Goal: Task Accomplishment & Management: Use online tool/utility

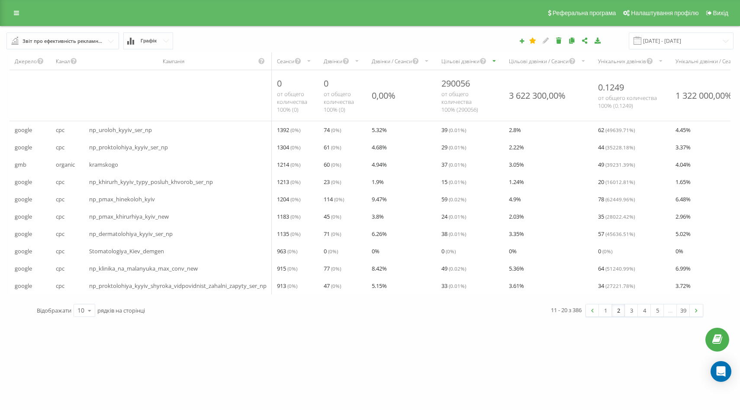
click at [603, 316] on link "1" at bounding box center [605, 310] width 13 height 12
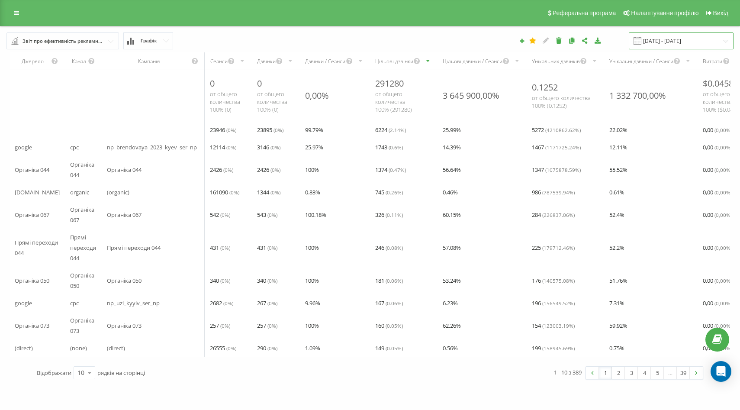
click at [673, 39] on input "01.09.2025 - 22.09.2025" at bounding box center [680, 40] width 105 height 17
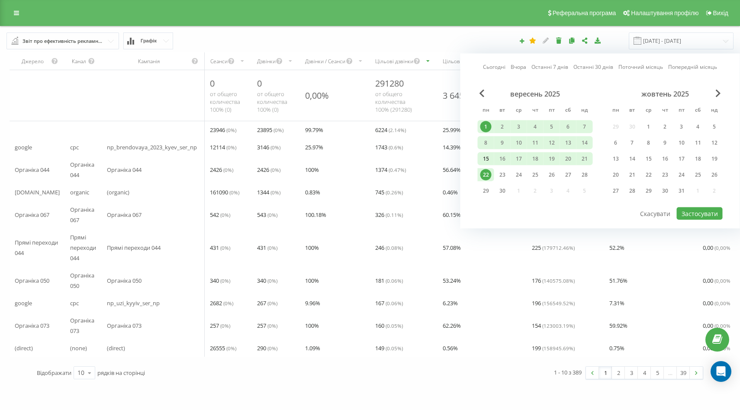
click at [487, 156] on div "15" at bounding box center [485, 158] width 11 height 11
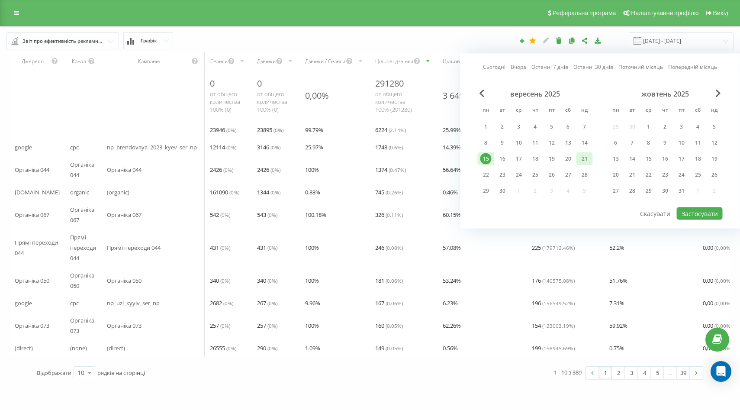
click at [586, 157] on div "21" at bounding box center [584, 158] width 11 height 11
click at [699, 217] on button "Застосувати" at bounding box center [699, 213] width 46 height 13
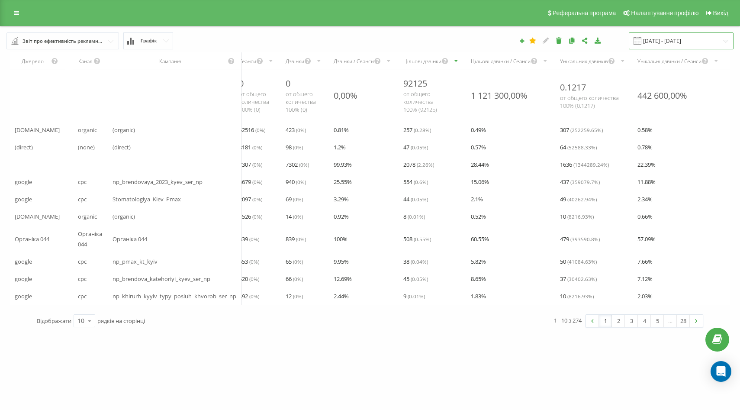
click at [663, 39] on input "15.09.2025 - 21.09.2025" at bounding box center [680, 40] width 105 height 17
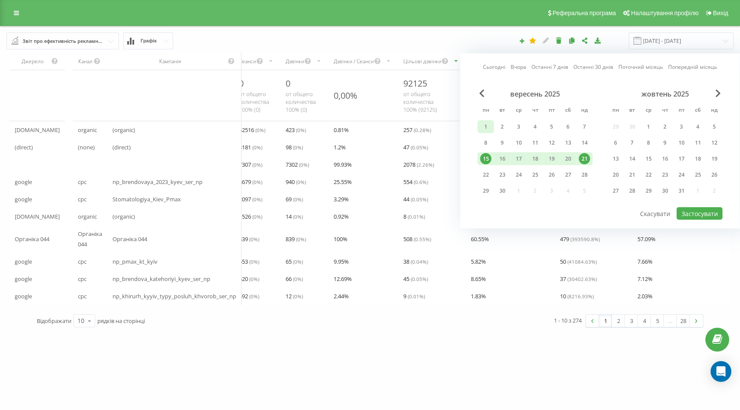
click at [486, 129] on div "1" at bounding box center [485, 126] width 11 height 11
click at [485, 169] on div "22" at bounding box center [485, 174] width 11 height 11
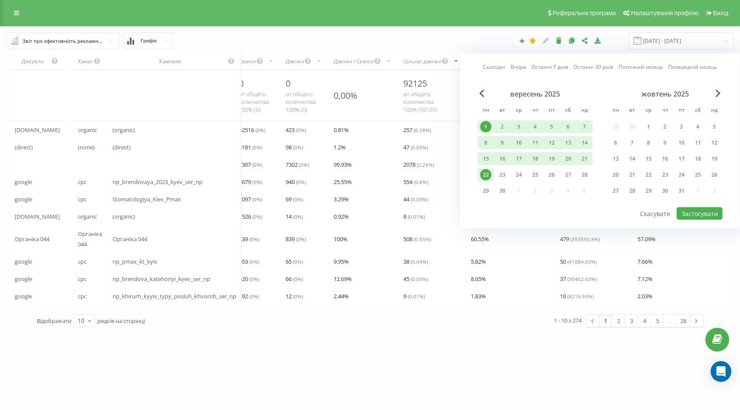
click at [483, 126] on div "1" at bounding box center [485, 126] width 11 height 11
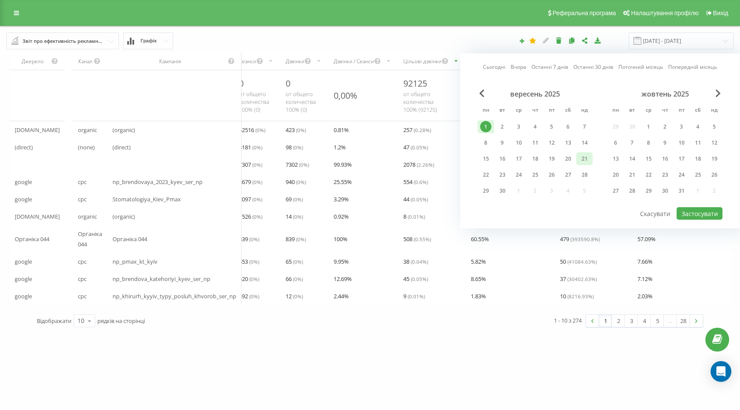
drag, startPoint x: 588, startPoint y: 158, endPoint x: 650, endPoint y: 191, distance: 70.0
click at [588, 158] on div "21" at bounding box center [584, 158] width 11 height 11
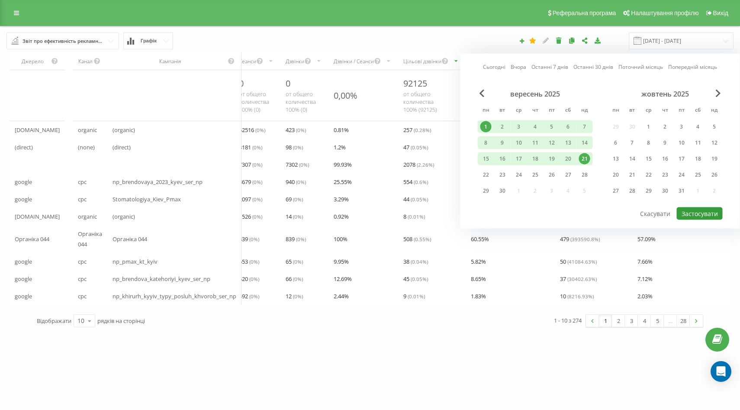
click at [702, 211] on button "Застосувати" at bounding box center [699, 213] width 46 height 13
type input "01.09.2025 - 21.09.2025"
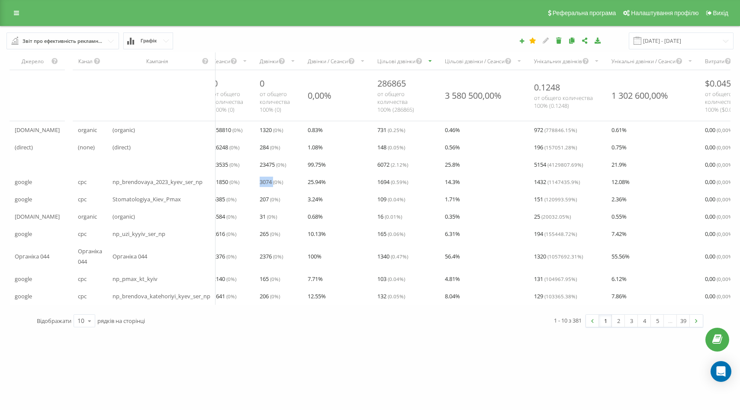
drag, startPoint x: 266, startPoint y: 183, endPoint x: 282, endPoint y: 179, distance: 16.5
click at [282, 179] on div "3074 ( 0 %)" at bounding box center [278, 181] width 48 height 17
click at [266, 182] on div "3074 ( 0 %)" at bounding box center [278, 181] width 48 height 17
click at [271, 183] on span "3074 ( 0 %)" at bounding box center [270, 181] width 23 height 10
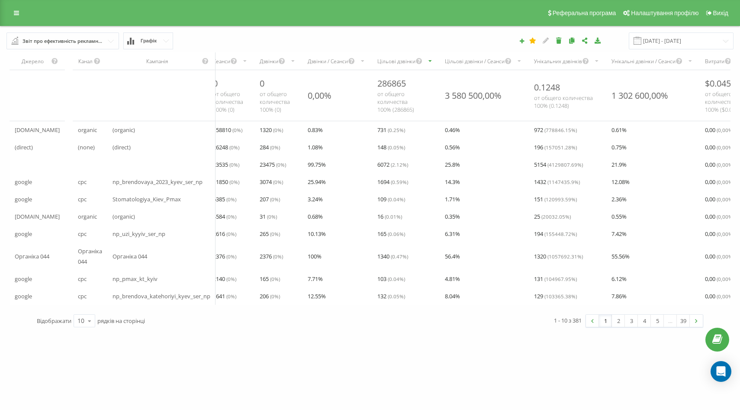
click at [393, 185] on span "1694 ( 0.59 %)" at bounding box center [392, 181] width 31 height 10
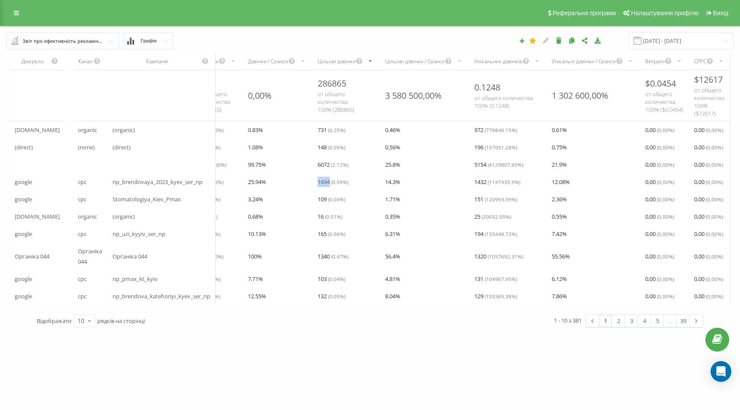
scroll to position [0, 67]
click at [107, 42] on input "text" at bounding box center [63, 41] width 112 height 16
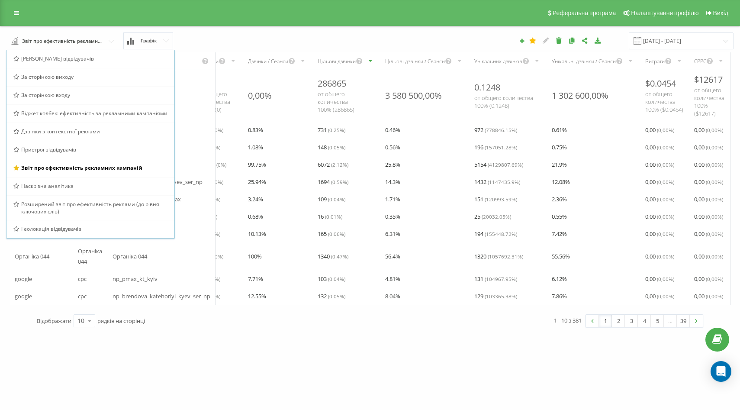
click at [10, 5] on div "Реферальна програма Налаштування профілю Вихід" at bounding box center [370, 13] width 740 height 26
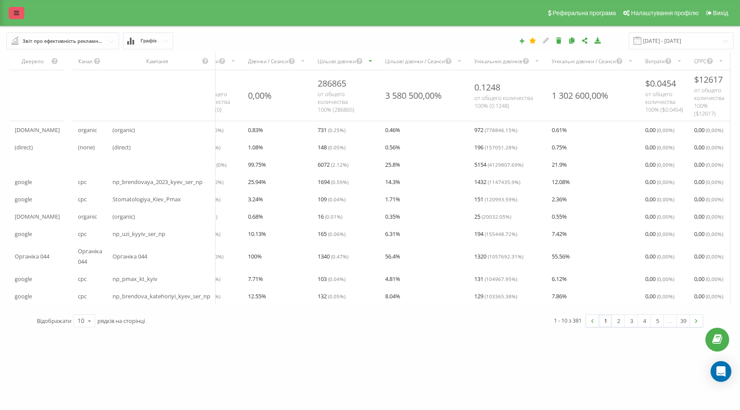
click at [13, 13] on link at bounding box center [17, 13] width 16 height 12
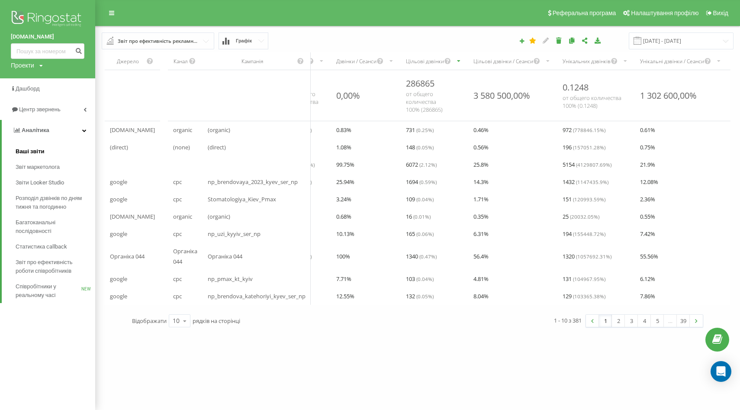
click at [36, 151] on span "Ваші звіти" at bounding box center [30, 151] width 29 height 9
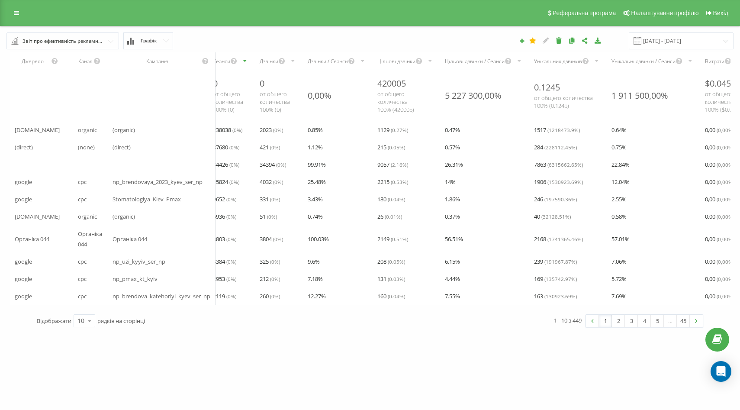
click at [110, 42] on input "text" at bounding box center [63, 41] width 112 height 16
click at [262, 31] on div "Звіт про ефективність рекламних кампаній Браузер відвідувачів За сторінкою вихо…" at bounding box center [369, 40] width 739 height 29
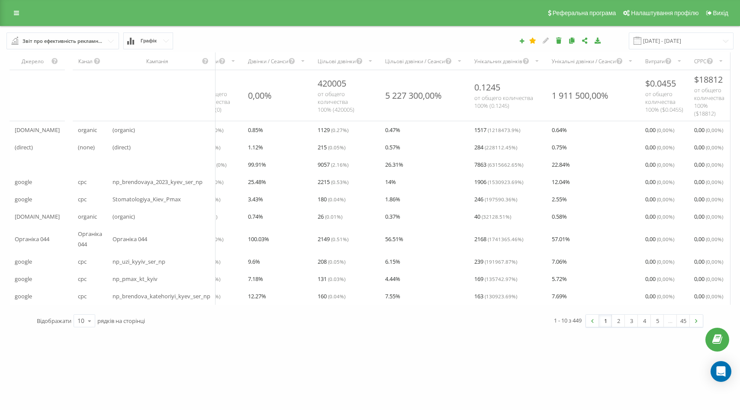
scroll to position [0, 67]
click at [110, 38] on input "text" at bounding box center [63, 41] width 112 height 16
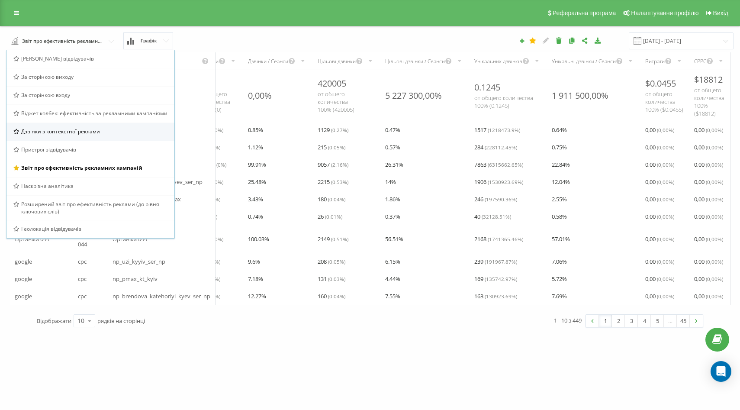
click at [77, 130] on span "Дзвінки з контекстної реклами" at bounding box center [60, 131] width 79 height 7
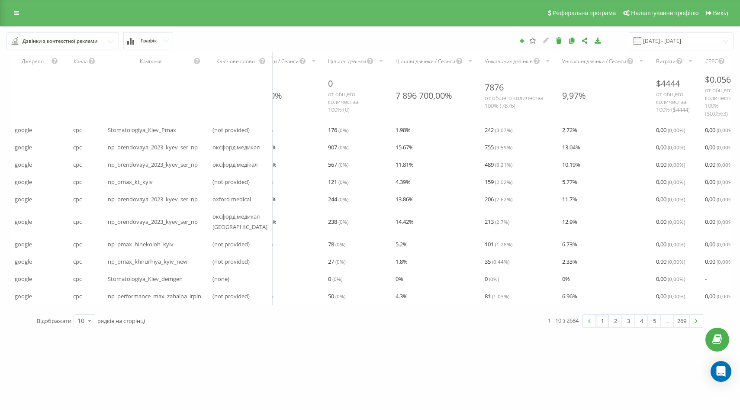
scroll to position [0, 123]
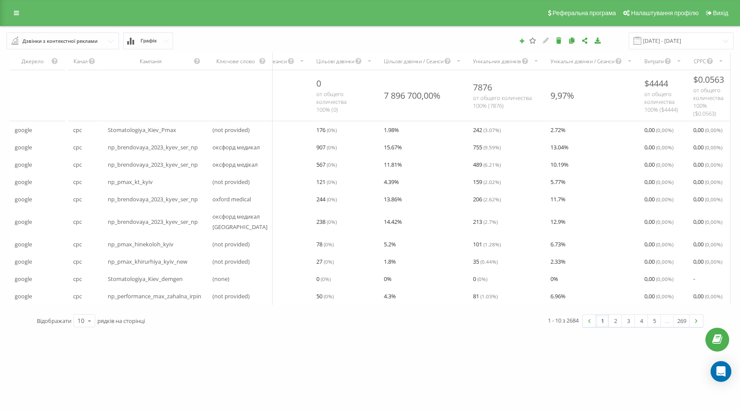
click at [110, 41] on input "text" at bounding box center [63, 41] width 112 height 16
click at [256, 33] on div "Дзвінки з контекстної реклами Браузер відвідувачів За сторінкою виходу За сторі…" at bounding box center [138, 40] width 277 height 17
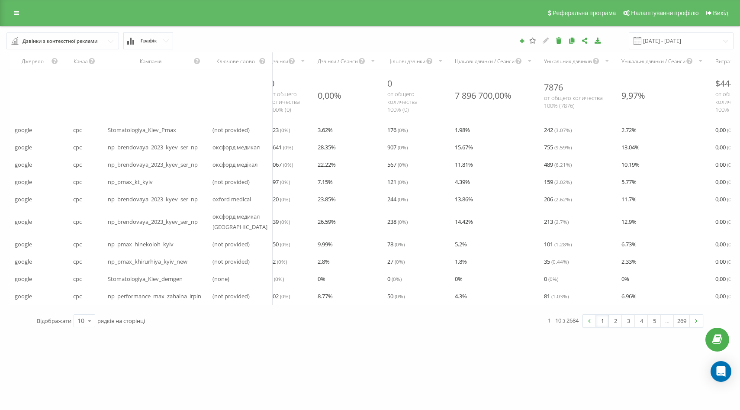
scroll to position [0, 0]
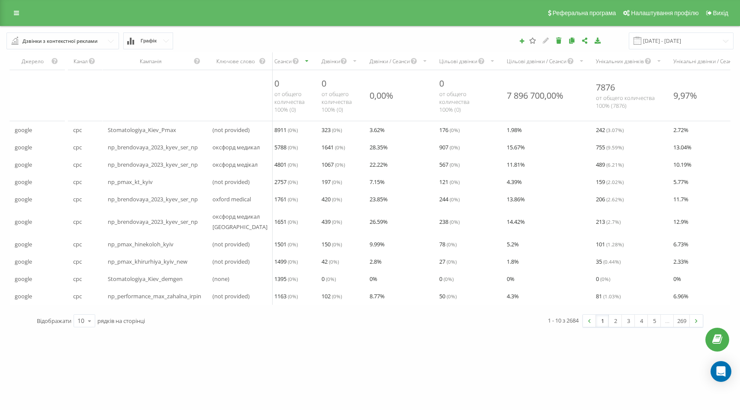
click at [114, 41] on input "text" at bounding box center [63, 41] width 112 height 16
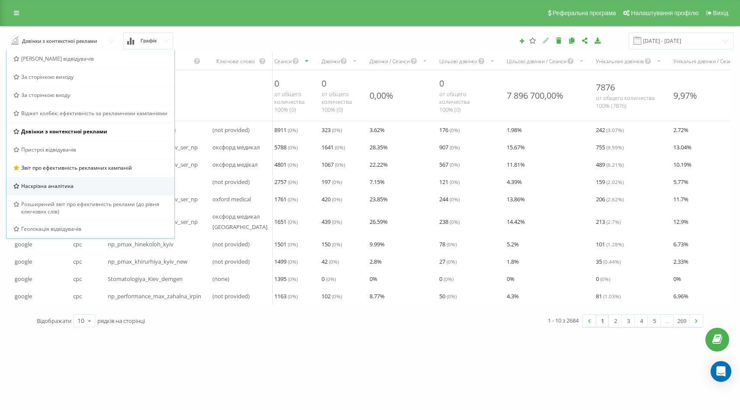
click at [83, 186] on div "Наскрізна аналітика" at bounding box center [90, 185] width 154 height 7
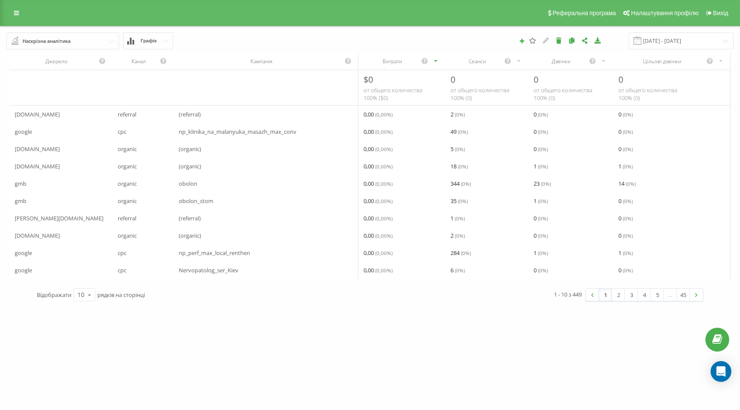
click at [561, 62] on div "Дзвінки" at bounding box center [560, 61] width 55 height 7
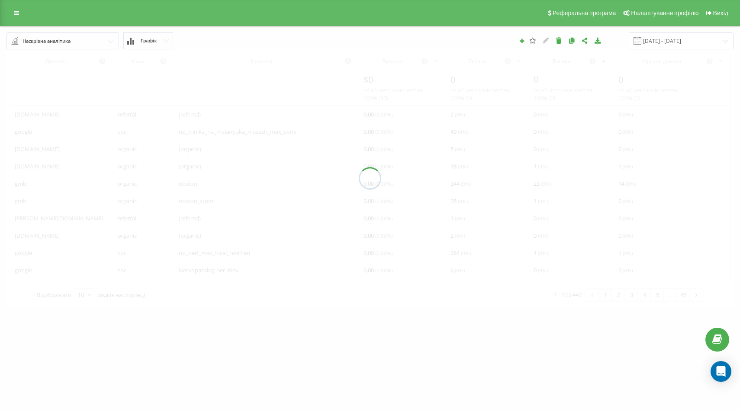
click at [561, 62] on div at bounding box center [369, 178] width 727 height 258
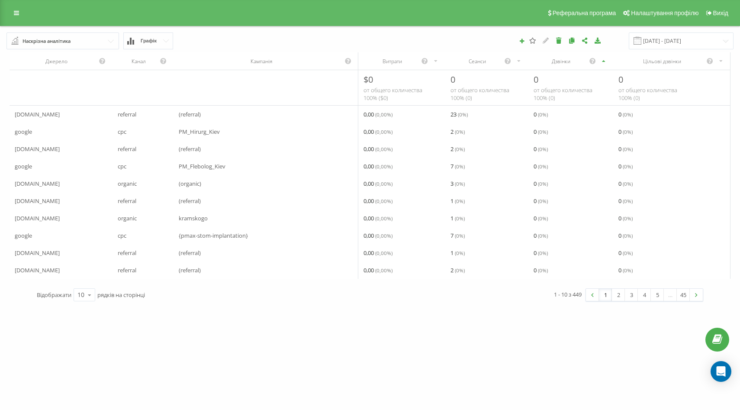
click at [110, 38] on input "text" at bounding box center [63, 41] width 112 height 16
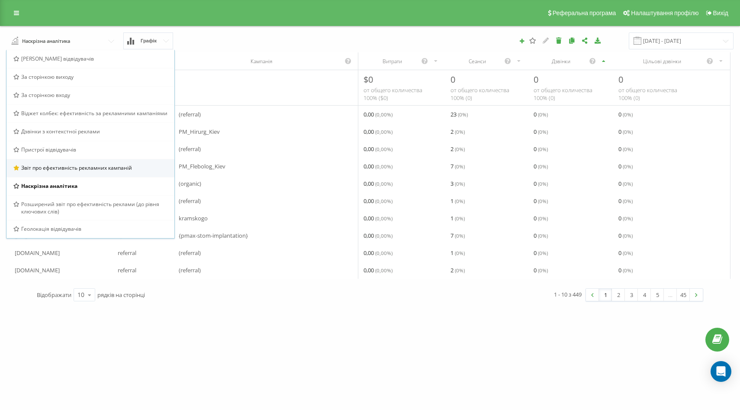
click at [76, 172] on div "Звіт про ефективність рекламних кампаній" at bounding box center [90, 168] width 168 height 18
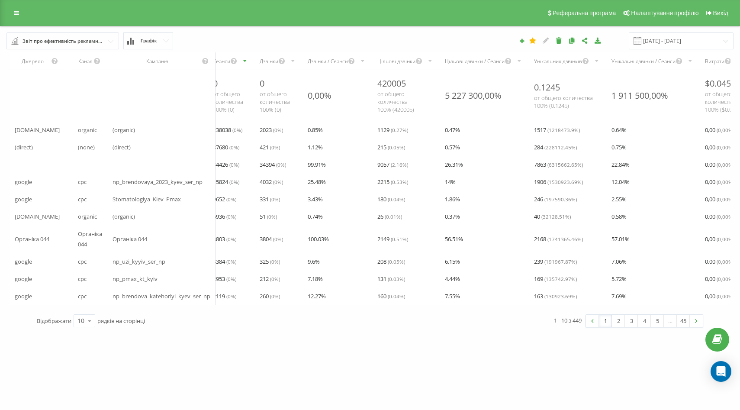
click at [278, 61] on div "Дзвінки" at bounding box center [268, 61] width 19 height 7
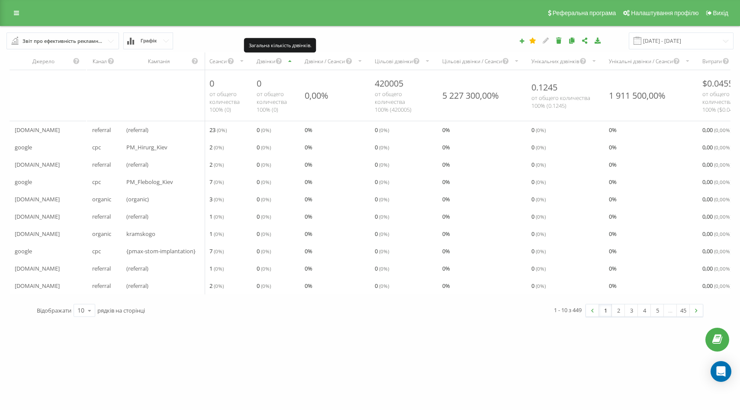
click at [279, 61] on icon "scrollable content" at bounding box center [278, 61] width 7 height 10
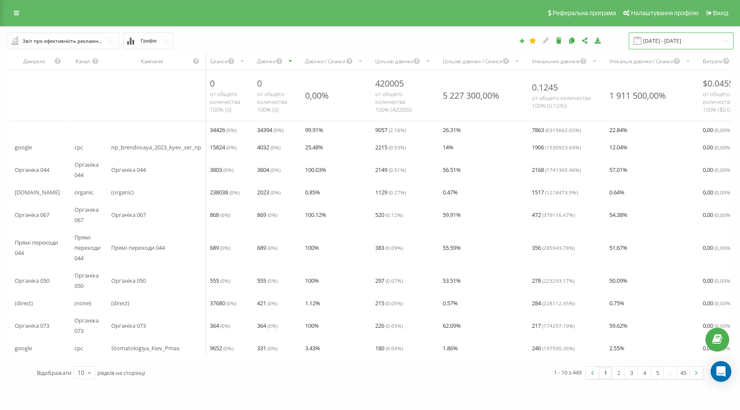
click at [701, 41] on input "22.08.2025 - 22.09.2025" at bounding box center [680, 40] width 105 height 17
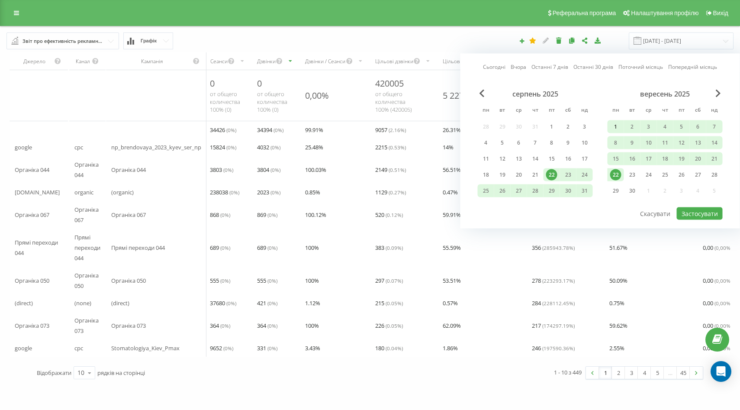
click at [615, 124] on div "1" at bounding box center [615, 126] width 11 height 11
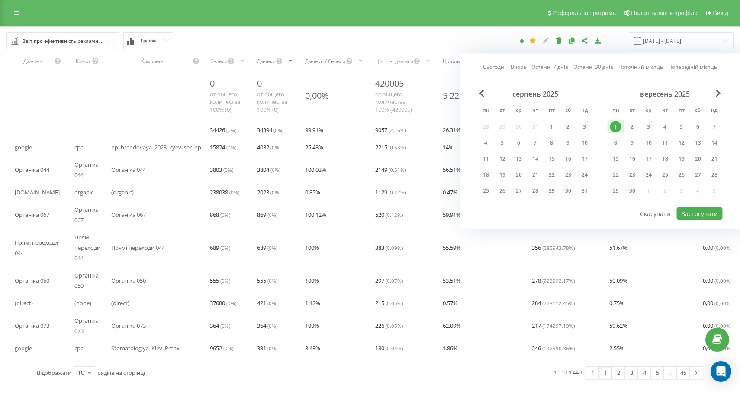
click at [615, 183] on div "вересень 2025 пн вт ср чт пт сб нд 1 2 3 4 5 6 7 8 9 10 11 12 13 14 15 16 17 18…" at bounding box center [664, 145] width 115 height 111
click at [615, 178] on div "22" at bounding box center [615, 174] width 11 height 11
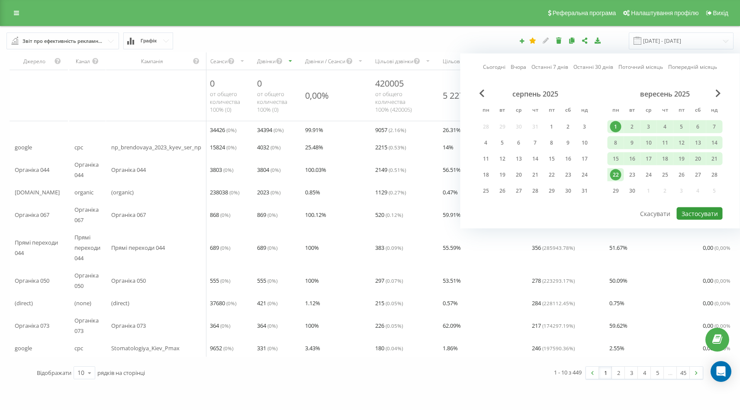
click at [699, 213] on button "Застосувати" at bounding box center [699, 213] width 46 height 13
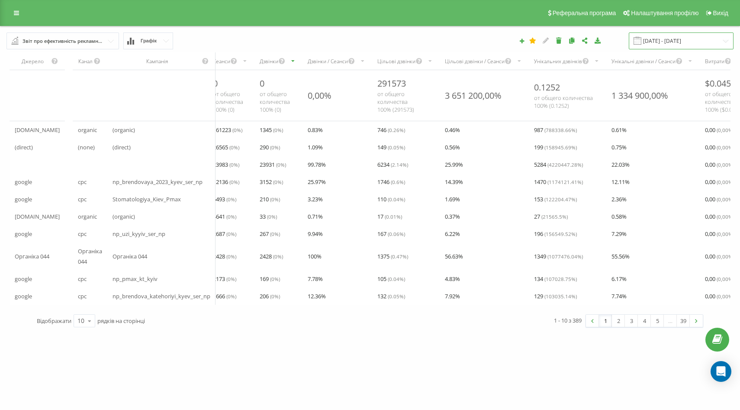
click at [667, 43] on input "01.09.2025 - 22.09.2025" at bounding box center [680, 40] width 105 height 17
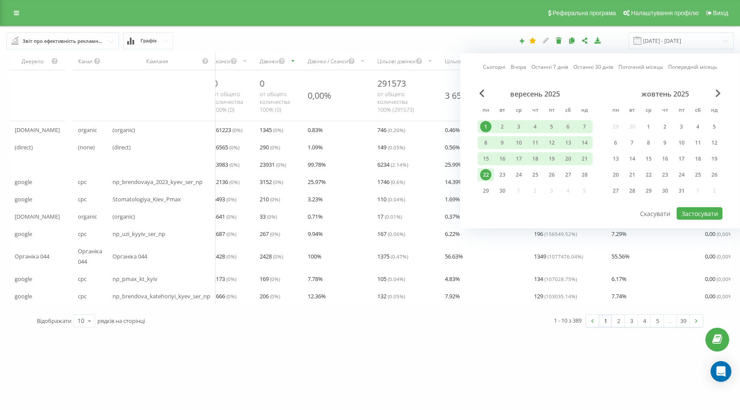
click at [486, 121] on div "1" at bounding box center [485, 126] width 11 height 11
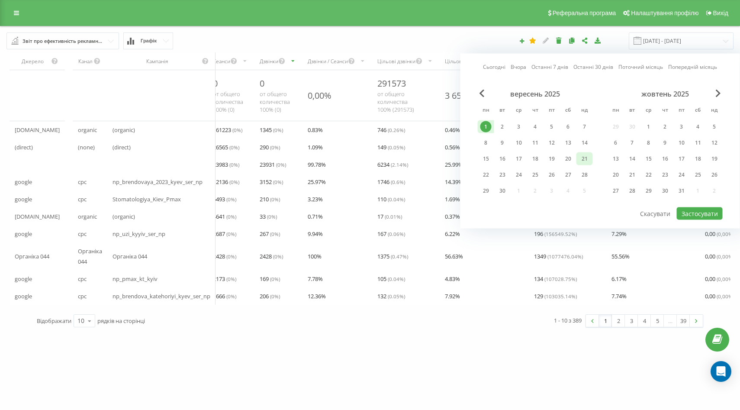
click at [585, 158] on div "21" at bounding box center [584, 158] width 11 height 11
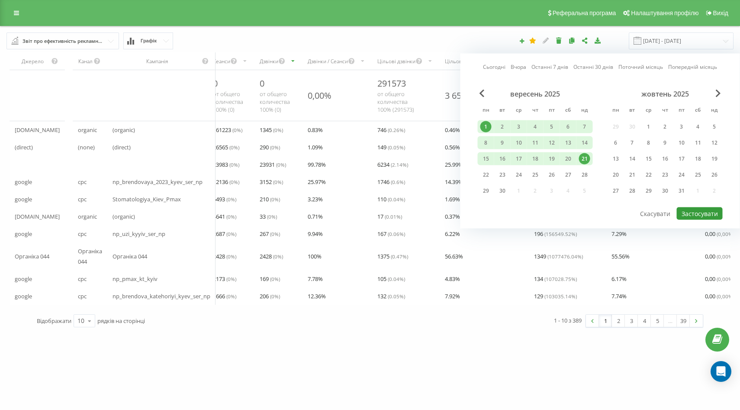
click at [708, 213] on button "Застосувати" at bounding box center [699, 213] width 46 height 13
type input "01.09.2025 - 21.09.2025"
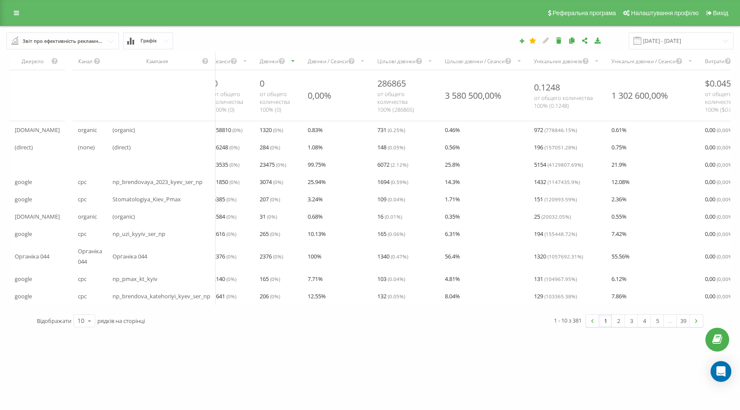
click at [111, 37] on input "text" at bounding box center [63, 41] width 112 height 16
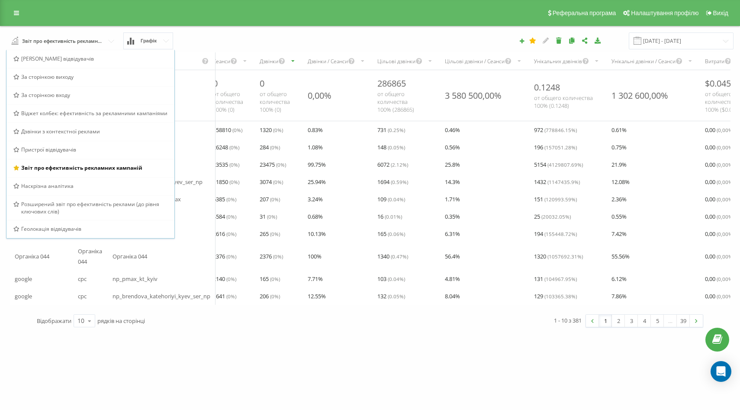
click at [221, 38] on div "Звіт про ефективність рекламних кампаній Браузер відвідувачів За сторінкою вихо…" at bounding box center [138, 40] width 277 height 17
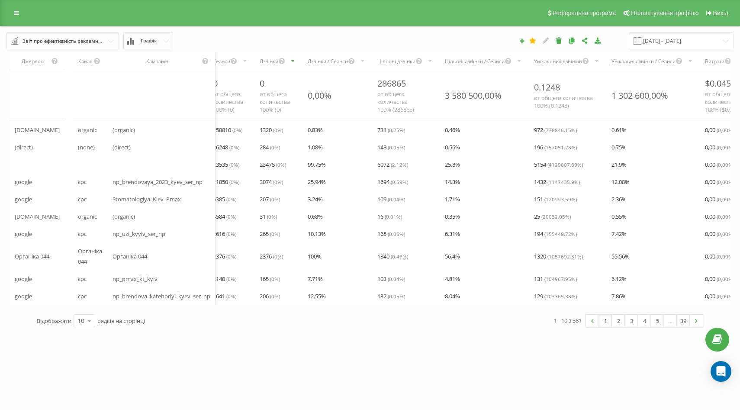
click at [108, 41] on input "text" at bounding box center [63, 41] width 112 height 16
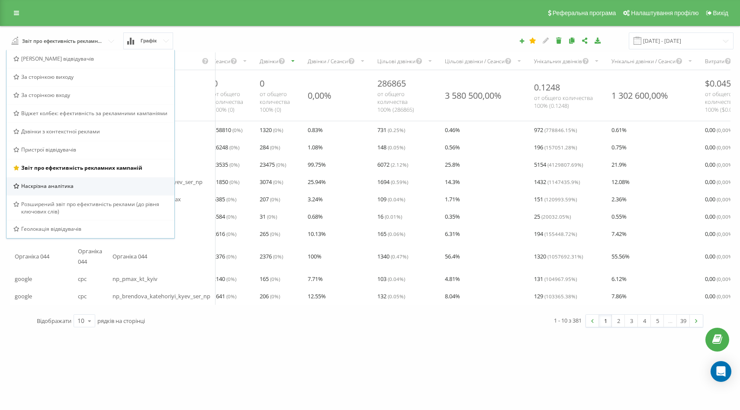
click at [88, 187] on div "Наскрізна аналітика" at bounding box center [90, 185] width 154 height 7
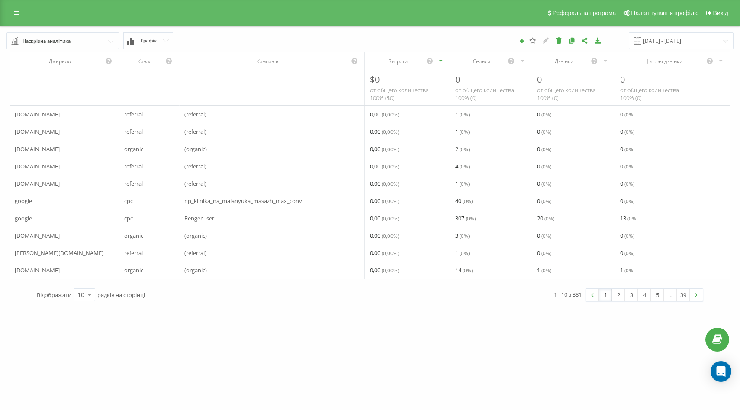
click at [112, 40] on input "text" at bounding box center [63, 41] width 112 height 16
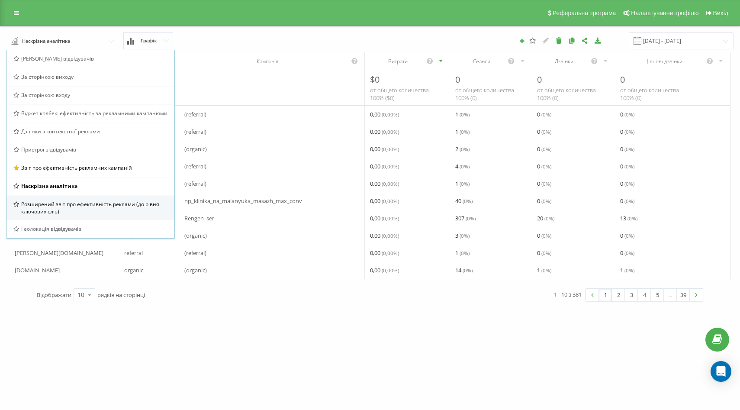
click at [71, 207] on span "Розширений звіт про ефективність реклами (до рівня ключових слів)" at bounding box center [94, 207] width 147 height 15
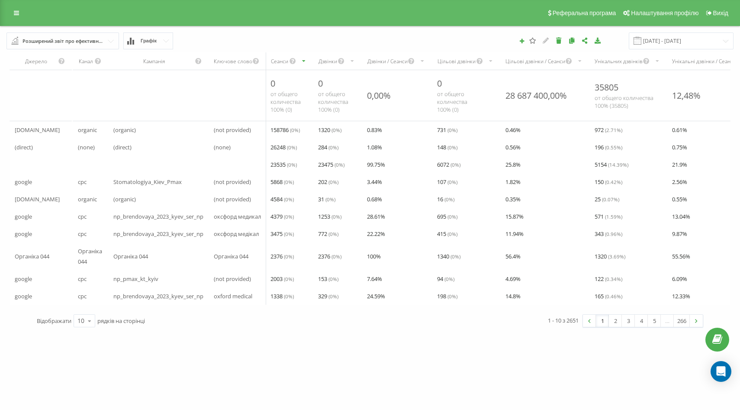
click at [328, 62] on div "Дзвінки" at bounding box center [327, 61] width 19 height 7
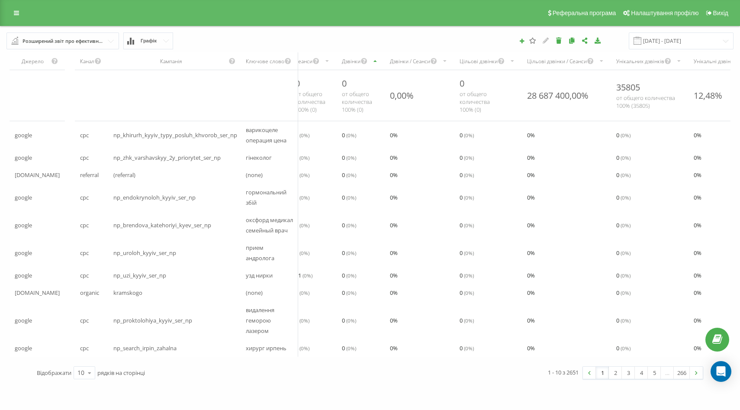
click at [359, 62] on div "Дзвінки" at bounding box center [351, 61] width 19 height 7
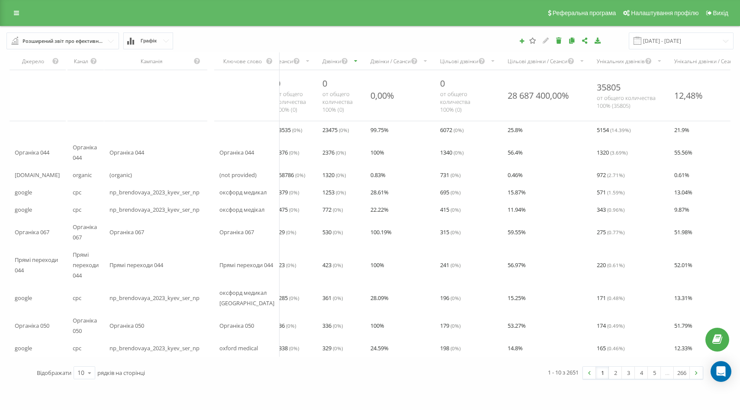
click at [106, 43] on input "text" at bounding box center [63, 41] width 112 height 16
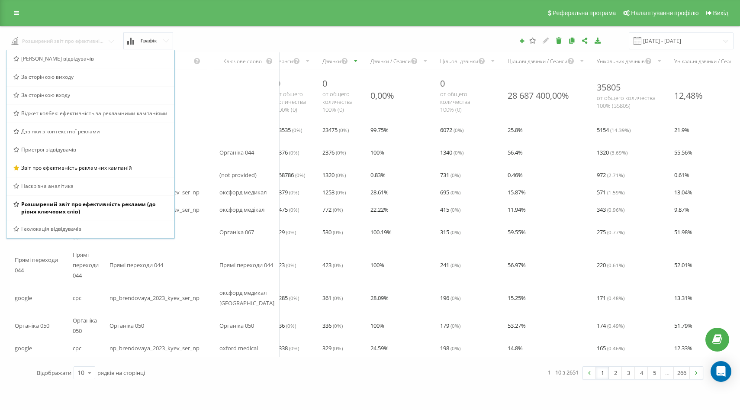
click at [105, 44] on input "text" at bounding box center [63, 40] width 112 height 16
click at [110, 38] on input "text" at bounding box center [63, 40] width 112 height 16
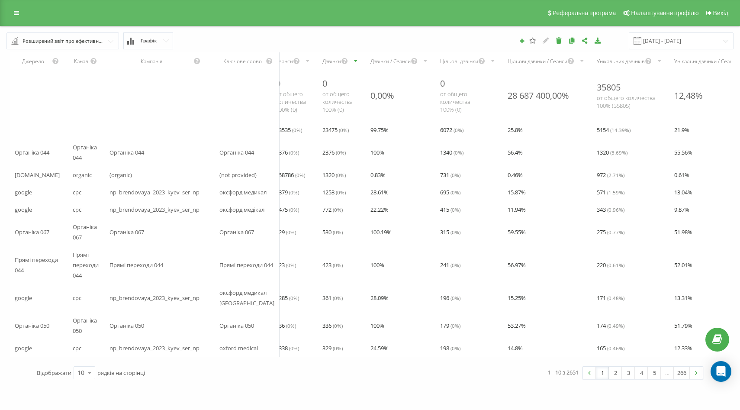
click at [207, 41] on div "Розширений звіт про ефективність реклами (до рівня ключових слів) Браузер відві…" at bounding box center [138, 40] width 277 height 17
click at [109, 43] on input "text" at bounding box center [63, 41] width 112 height 16
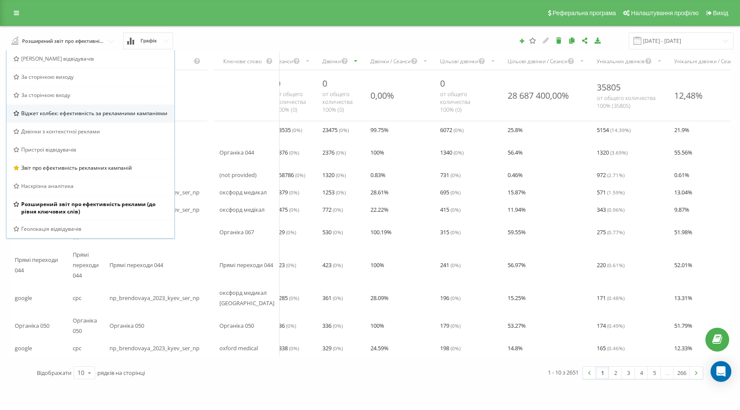
click at [96, 110] on span "Віджет колбек: ефективність за рекламними кампаніями" at bounding box center [94, 112] width 146 height 7
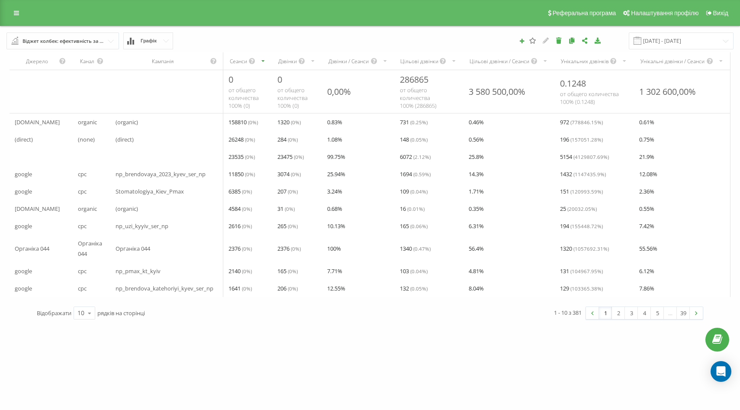
click at [108, 38] on input "text" at bounding box center [63, 41] width 112 height 16
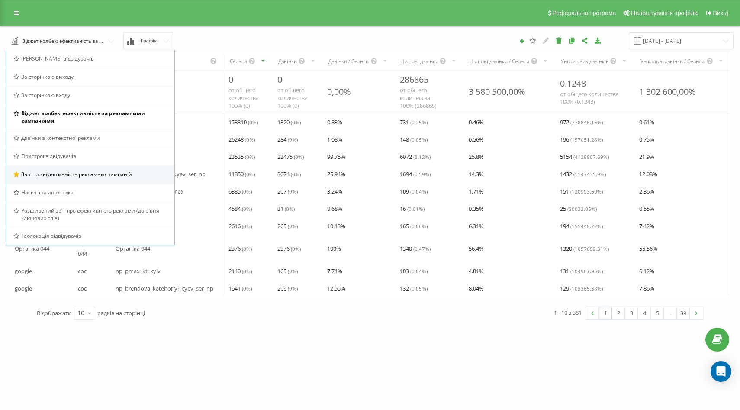
click at [91, 172] on span "Звіт про ефективність рекламних кампаній" at bounding box center [76, 173] width 111 height 7
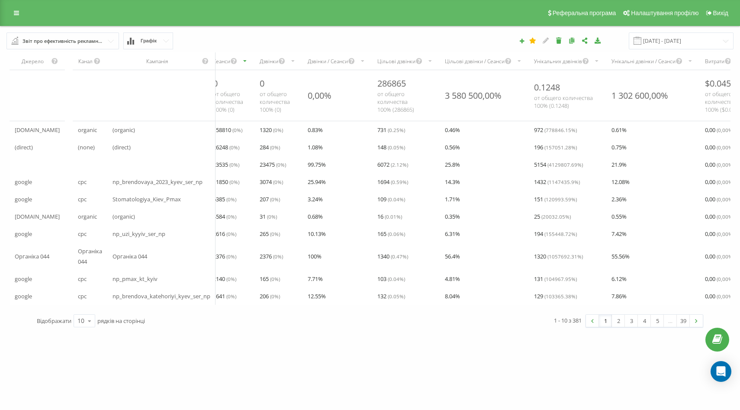
click at [575, 40] on icon at bounding box center [571, 40] width 7 height 6
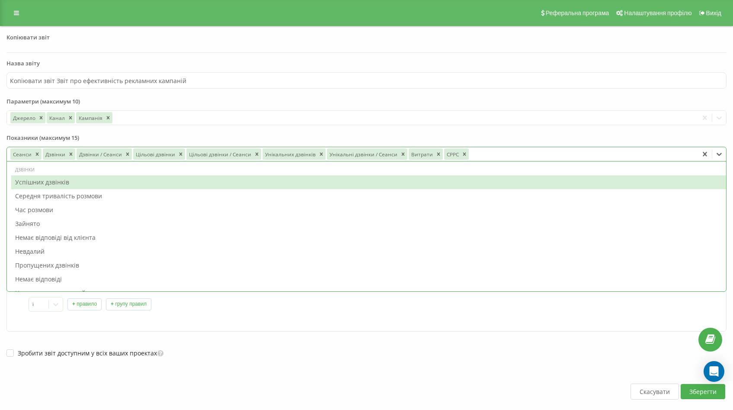
click at [485, 153] on div at bounding box center [582, 154] width 225 height 10
click at [110, 185] on div "Успішних дзвінків" at bounding box center [368, 182] width 715 height 14
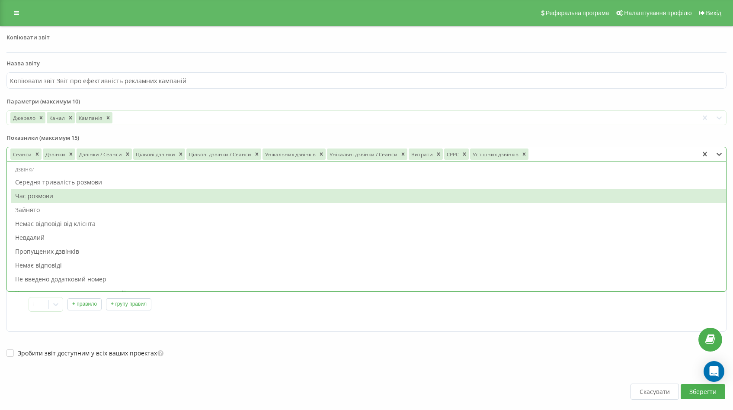
click at [130, 197] on div "Час розмови" at bounding box center [368, 196] width 715 height 14
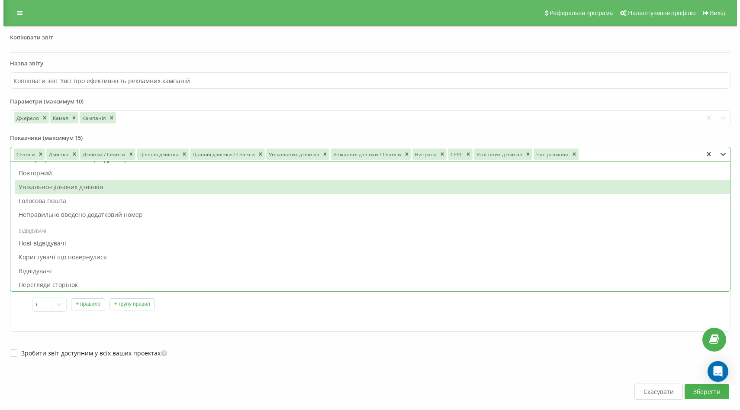
scroll to position [126, 0]
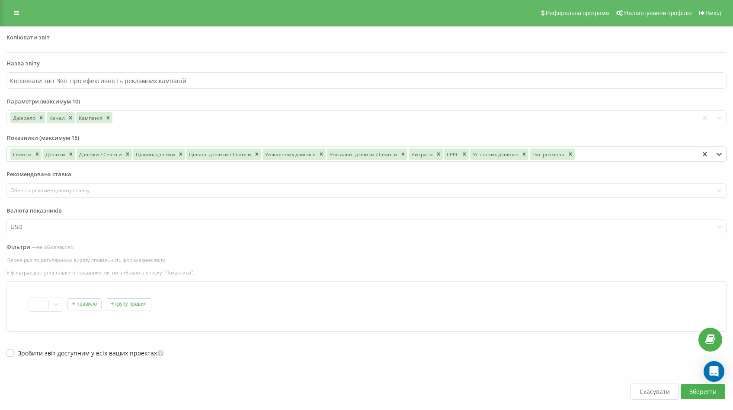
click at [720, 153] on icon at bounding box center [719, 154] width 9 height 9
click at [693, 394] on button "Зберегти" at bounding box center [703, 391] width 45 height 15
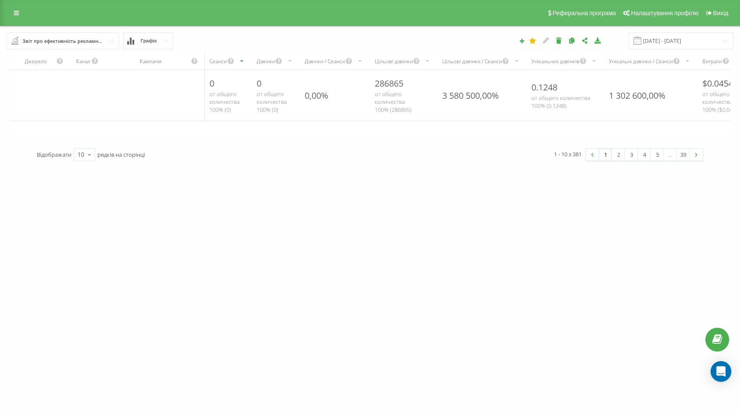
click at [112, 40] on input "text" at bounding box center [63, 41] width 112 height 16
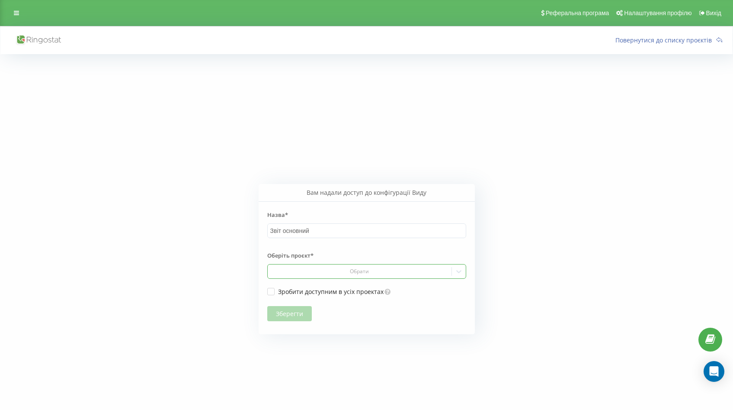
click at [347, 275] on div at bounding box center [359, 271] width 177 height 10
click at [352, 285] on div "[DOMAIN_NAME]" at bounding box center [367, 287] width 198 height 14
click at [287, 316] on button "Зберегти" at bounding box center [289, 313] width 45 height 15
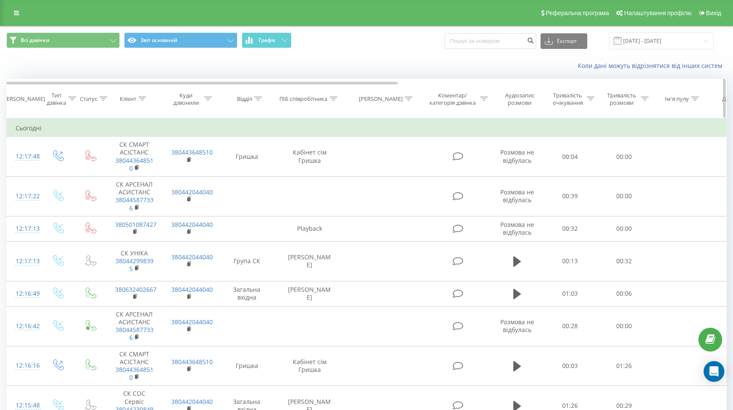
click at [411, 99] on icon at bounding box center [409, 98] width 8 height 4
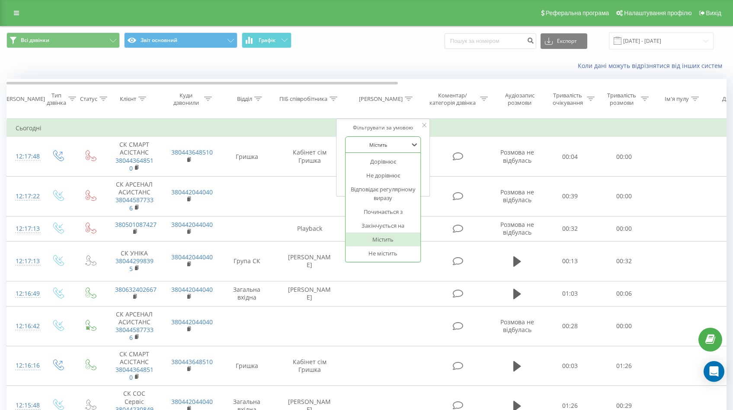
click at [410, 148] on div "Містить" at bounding box center [378, 144] width 63 height 13
click at [476, 75] on div "Коли дані можуть відрізнятися вiд інших систем" at bounding box center [366, 65] width 732 height 21
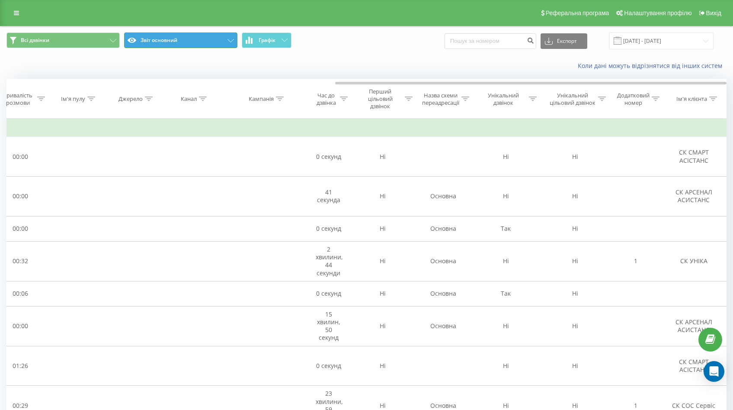
click at [221, 45] on button "Звіт основний" at bounding box center [180, 40] width 113 height 16
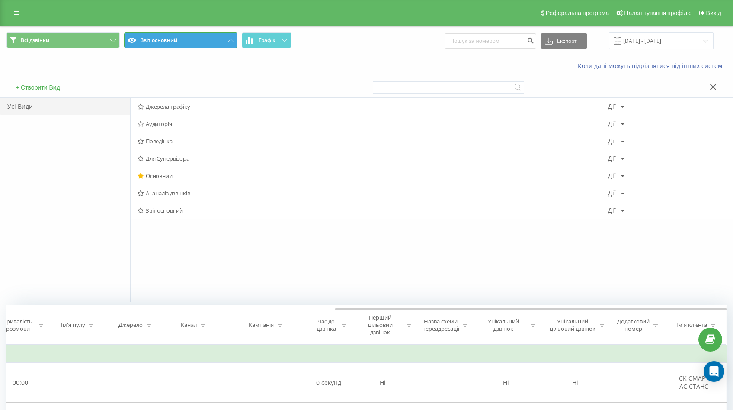
click at [221, 45] on button "Звіт основний" at bounding box center [180, 40] width 113 height 16
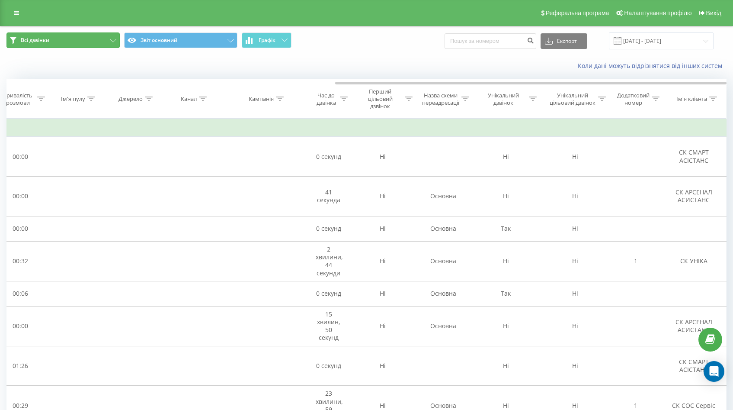
click at [87, 35] on button "Всі дзвінки" at bounding box center [62, 40] width 113 height 16
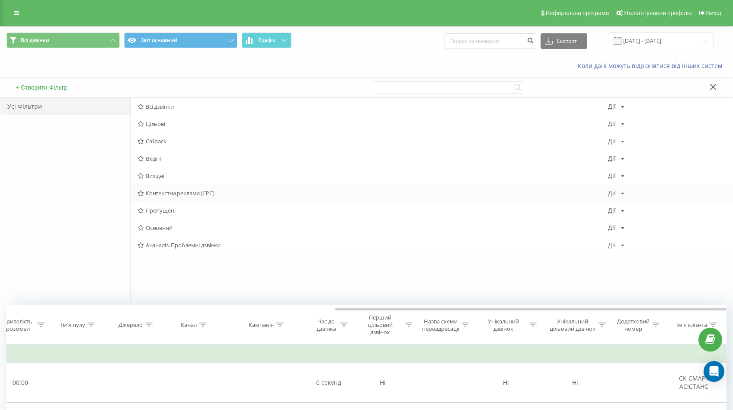
click at [618, 196] on div "Контекстна реклама (CPC) Дії Редагувати Копіювати Видалити За замовчуванням Под…" at bounding box center [432, 192] width 602 height 17
click at [621, 193] on icon at bounding box center [622, 193] width 3 height 5
click at [196, 191] on span "Контекстна реклама (CPC)" at bounding box center [373, 193] width 471 height 6
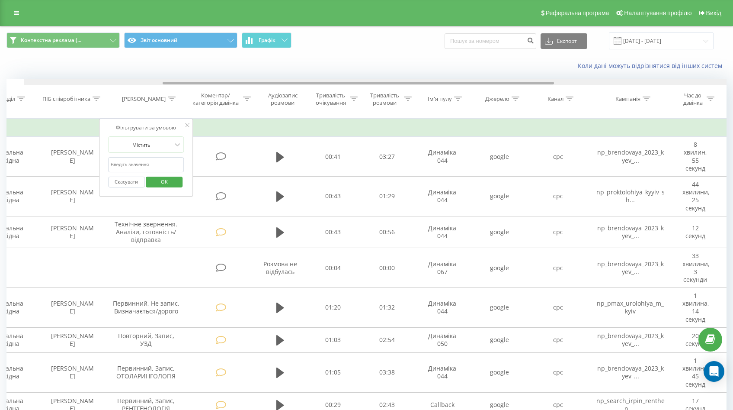
drag, startPoint x: 441, startPoint y: 83, endPoint x: 241, endPoint y: 94, distance: 200.1
click at [241, 94] on div "Дата дзвінка Тип дзвінка Статус Клієнт Куди дзвонили Відділ ПІБ співробітника К…" at bounding box center [366, 99] width 720 height 40
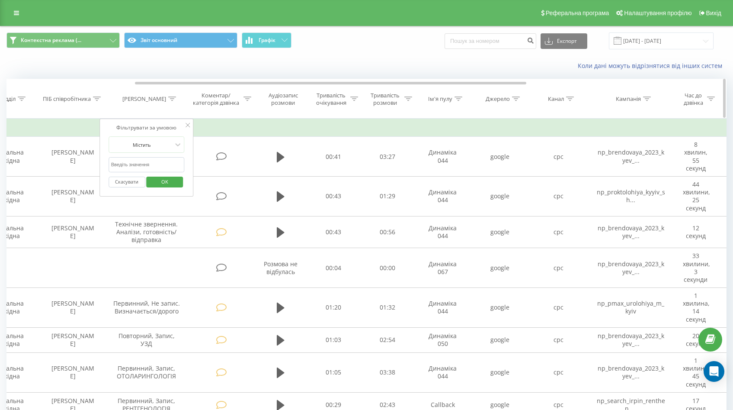
click at [169, 99] on icon at bounding box center [172, 98] width 8 height 4
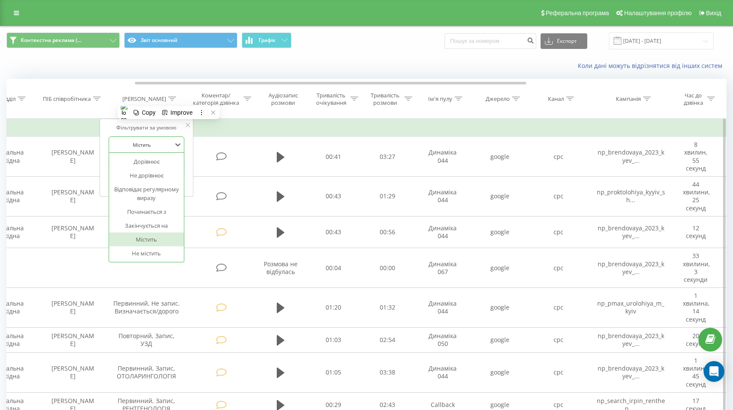
click at [170, 144] on div at bounding box center [141, 145] width 61 height 8
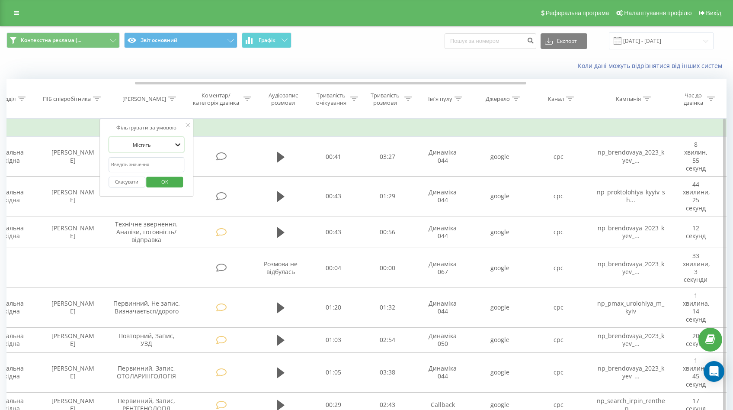
click at [173, 143] on icon at bounding box center [177, 144] width 9 height 9
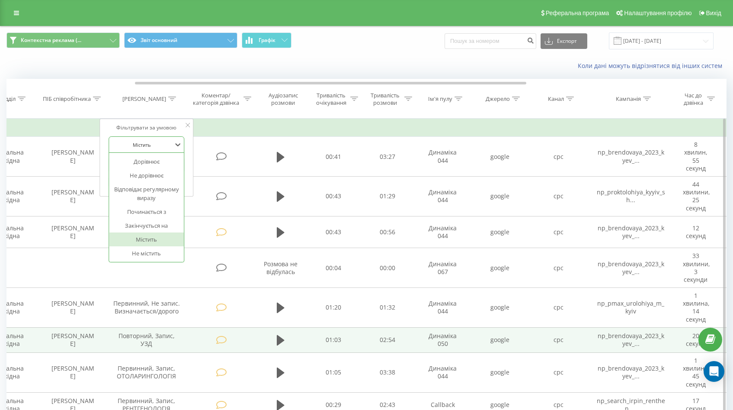
click at [196, 342] on td at bounding box center [222, 339] width 65 height 25
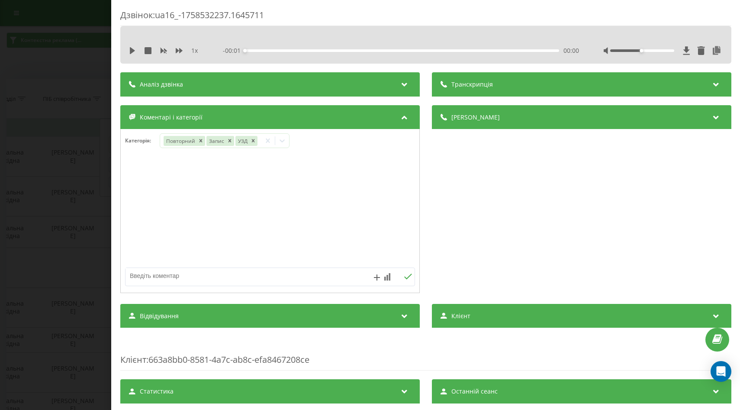
click at [26, 59] on div "Дзвінок : ua16_-1758532237.1645711 1 x - 00:01 00:00 00:00 Транскрипція Для AI-…" at bounding box center [370, 205] width 740 height 410
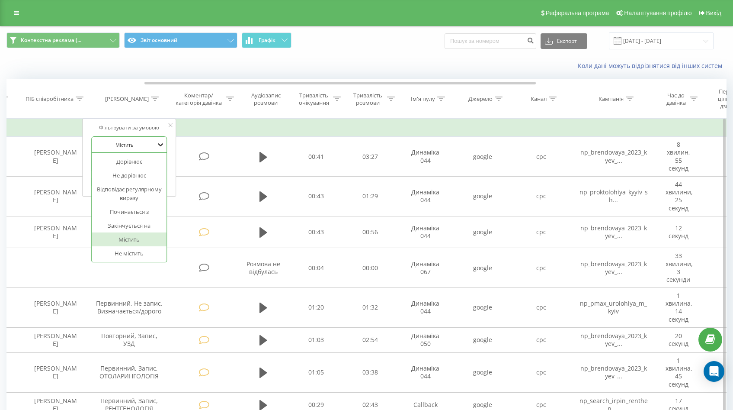
click at [158, 146] on icon at bounding box center [160, 144] width 9 height 9
click at [145, 162] on div "Дорівнює" at bounding box center [129, 161] width 75 height 14
click at [133, 167] on input "text" at bounding box center [129, 164] width 76 height 15
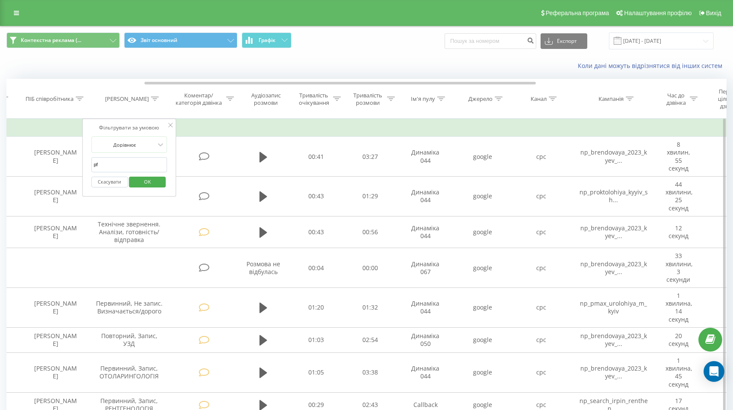
type input "p"
click at [148, 181] on span "OK" at bounding box center [147, 181] width 24 height 13
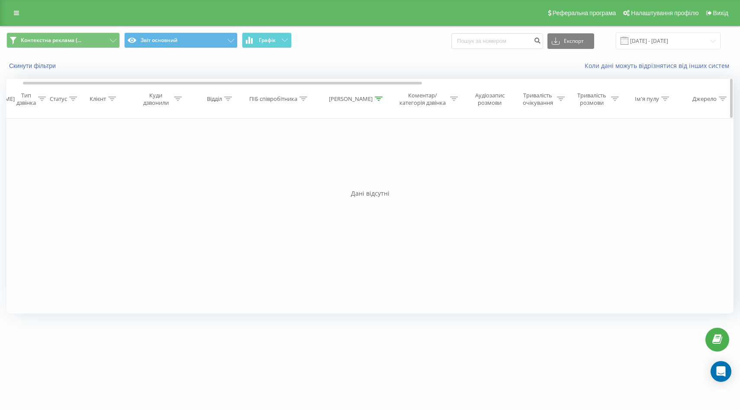
click at [378, 96] on icon at bounding box center [379, 98] width 8 height 4
click at [356, 144] on div at bounding box center [347, 145] width 61 height 8
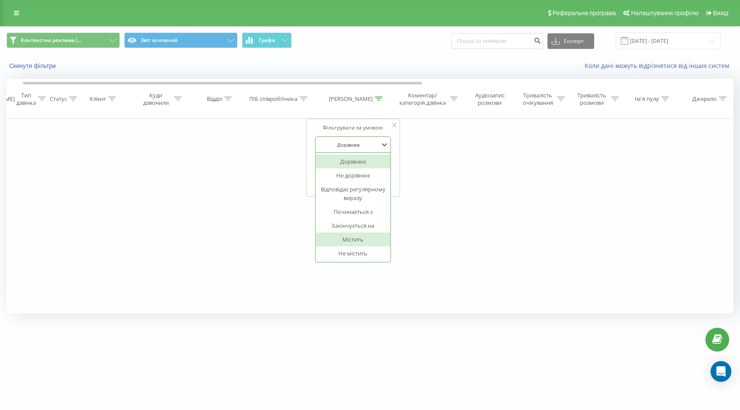
click at [350, 240] on div "Містить" at bounding box center [352, 239] width 75 height 14
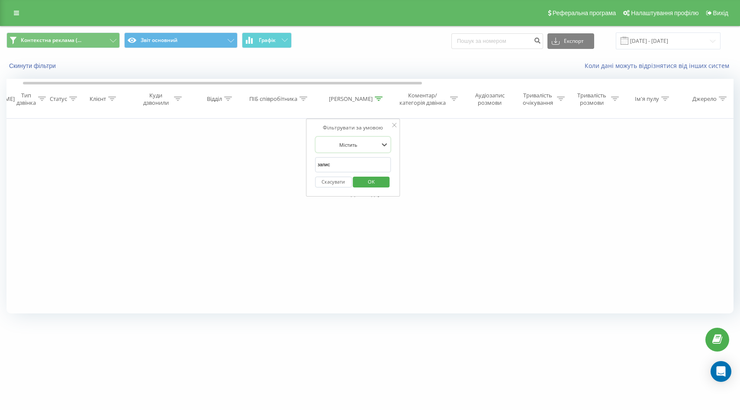
click at [368, 181] on span "OK" at bounding box center [371, 181] width 24 height 13
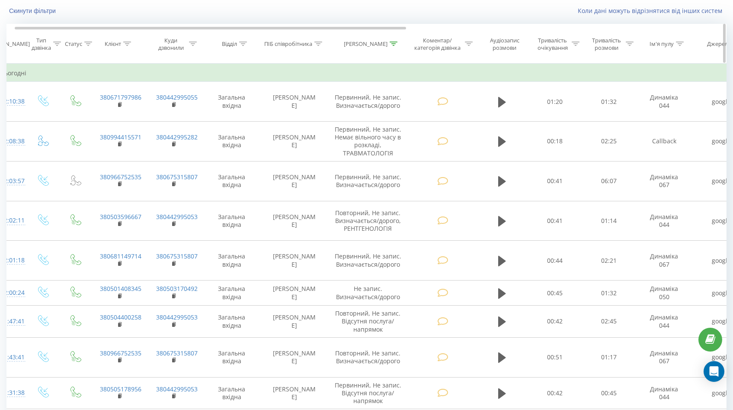
click at [396, 43] on icon at bounding box center [394, 44] width 8 height 4
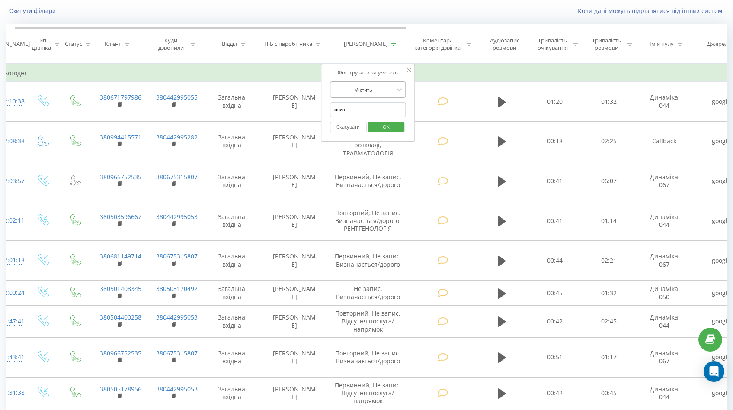
click at [388, 90] on div at bounding box center [363, 90] width 61 height 8
click at [454, 63] on th "Коментар/категорія дзвінка" at bounding box center [443, 43] width 65 height 39
click at [358, 112] on input "запис" at bounding box center [368, 109] width 76 height 15
type input "не запис"
click at [393, 83] on div "Містить" at bounding box center [363, 89] width 63 height 13
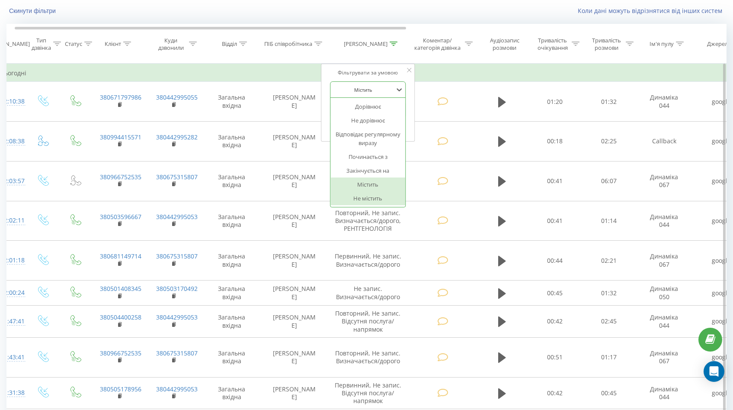
click at [376, 199] on div "Не містить" at bounding box center [367, 198] width 75 height 14
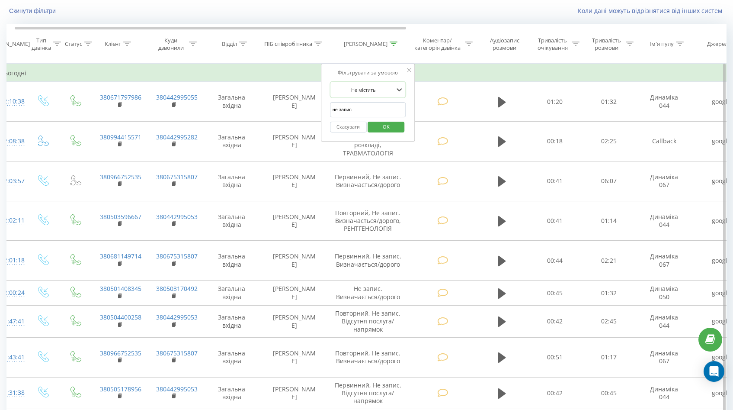
click at [387, 130] on span "OK" at bounding box center [386, 126] width 24 height 13
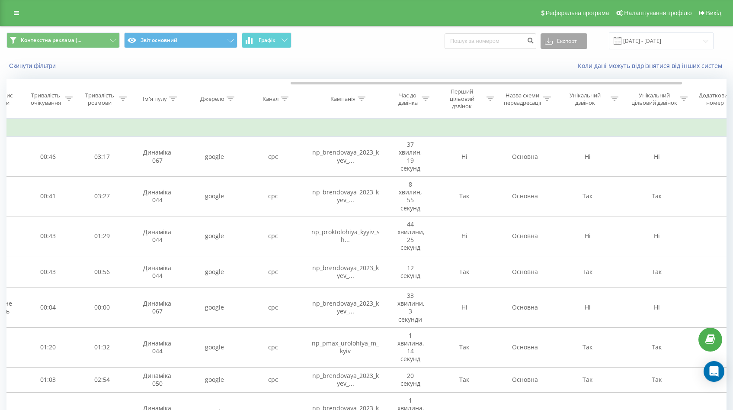
click at [575, 45] on button "Експорт" at bounding box center [564, 41] width 47 height 16
click at [559, 56] on span ".csv" at bounding box center [553, 57] width 11 height 8
click at [643, 43] on input "22.08.2025 - 22.09.2025" at bounding box center [661, 40] width 105 height 17
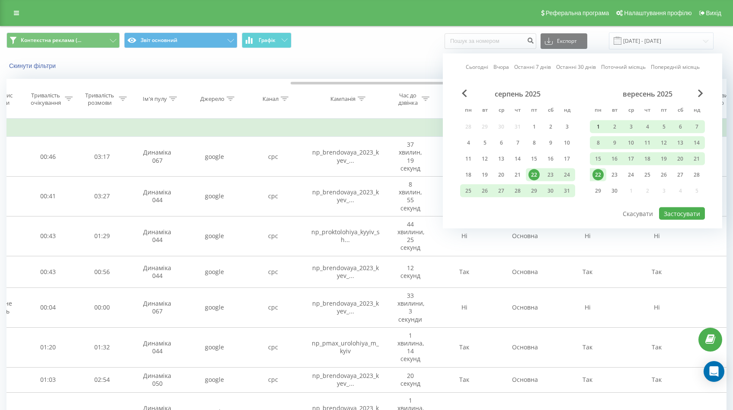
click at [599, 126] on div "1" at bounding box center [597, 126] width 11 height 11
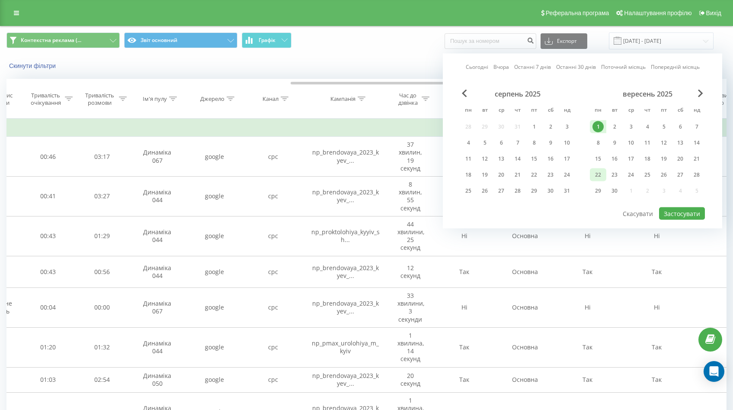
click at [601, 175] on div "22" at bounding box center [597, 174] width 11 height 11
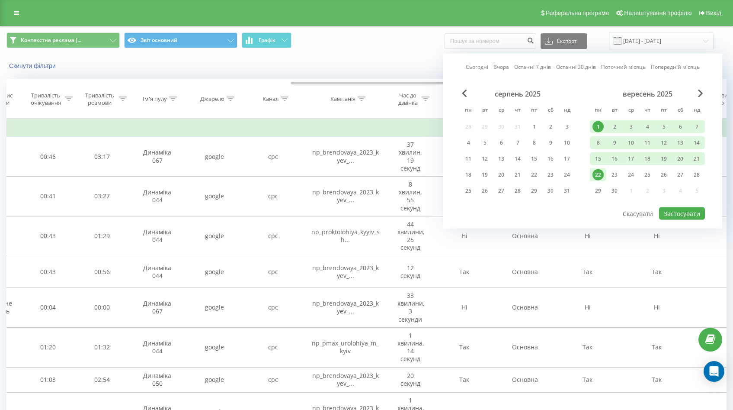
click at [598, 123] on div "1" at bounding box center [597, 126] width 11 height 11
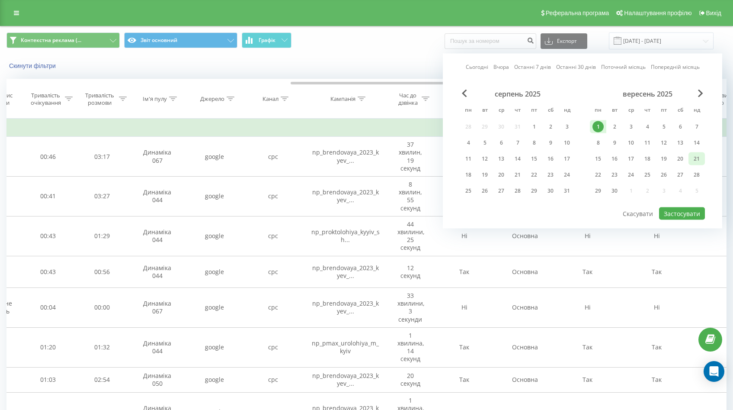
click at [694, 154] on div "21" at bounding box center [696, 158] width 11 height 11
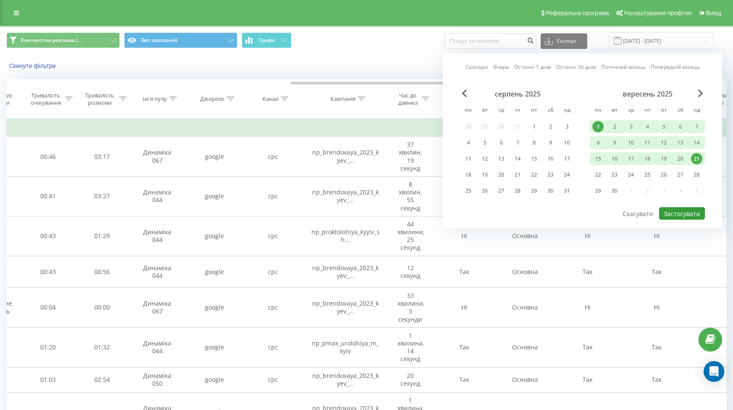
click at [682, 209] on button "Застосувати" at bounding box center [682, 213] width 46 height 13
type input "01.09.2025 - 21.09.2025"
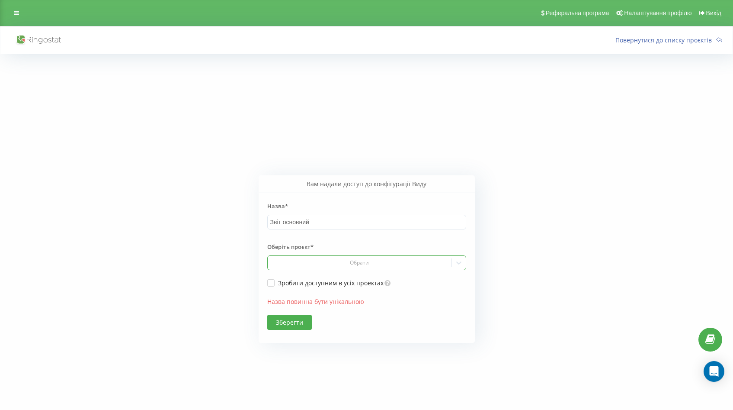
click at [390, 258] on div at bounding box center [359, 263] width 177 height 10
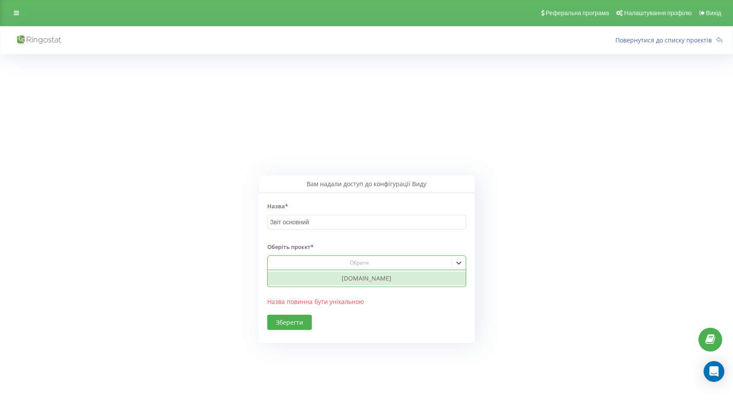
click at [365, 280] on div "[DOMAIN_NAME]" at bounding box center [367, 278] width 198 height 14
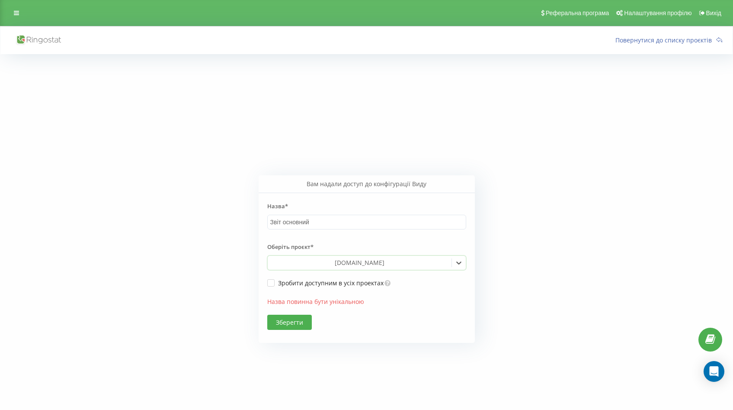
click at [296, 327] on button "Зберегти" at bounding box center [289, 321] width 45 height 15
click at [322, 224] on input "Звіт основний" at bounding box center [366, 222] width 199 height 15
click at [321, 224] on input "Звіт основний" at bounding box center [366, 222] width 199 height 15
type input "Звіт основний"
